Goal: Transaction & Acquisition: Purchase product/service

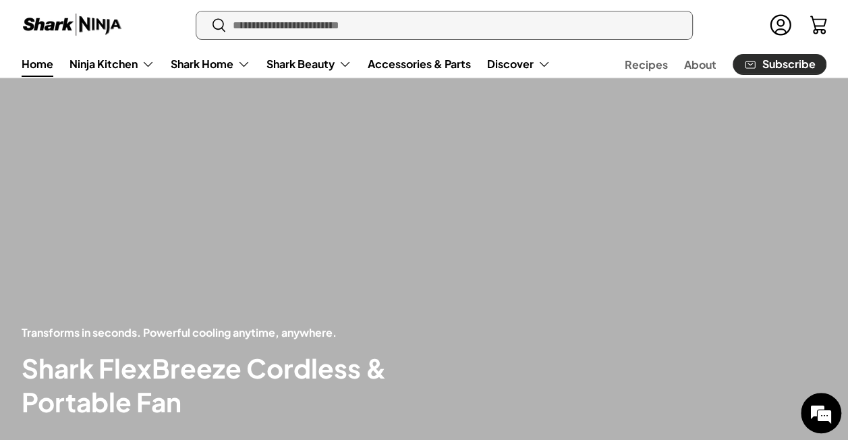
drag, startPoint x: 681, startPoint y: 264, endPoint x: 596, endPoint y: 33, distance: 246.2
click at [596, 33] on input "Search" at bounding box center [444, 25] width 496 height 28
click at [596, 34] on input "Search" at bounding box center [444, 25] width 496 height 28
click at [600, 28] on input "Search" at bounding box center [444, 25] width 496 height 28
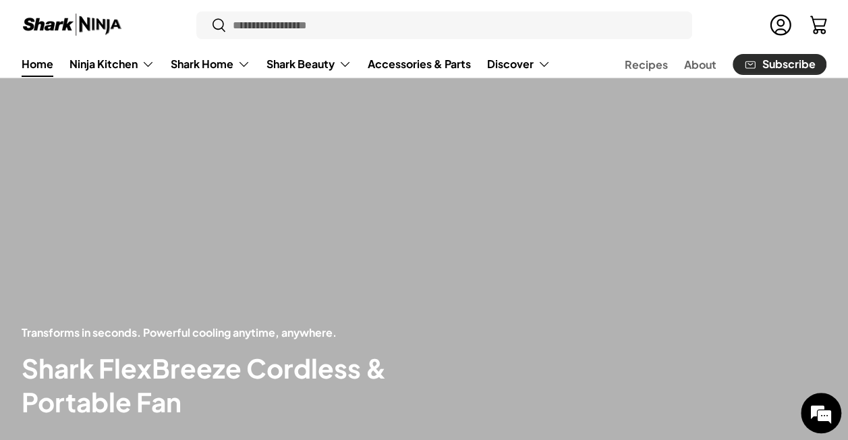
click at [733, 16] on div "Log in Cart" at bounding box center [762, 25] width 141 height 30
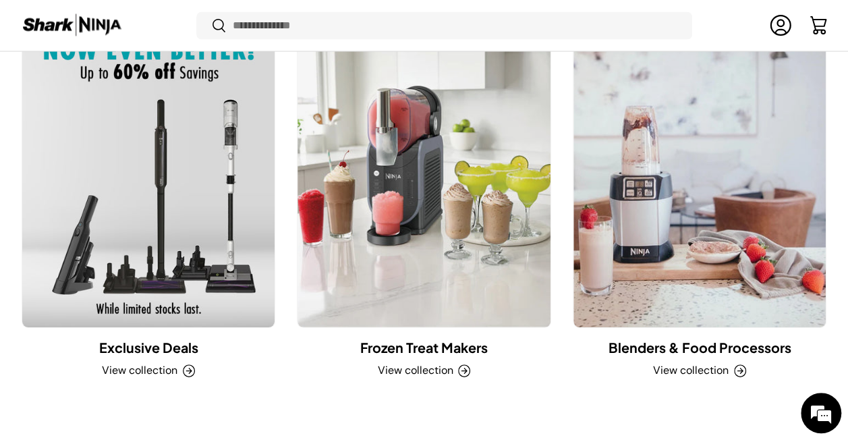
click at [444, 355] on link "Frozen Treat Makers" at bounding box center [423, 347] width 127 height 16
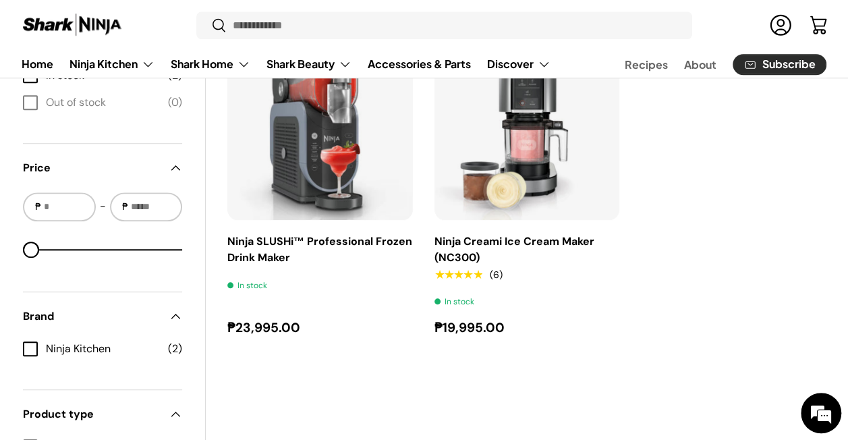
scroll to position [472, 0]
